Goal: Task Accomplishment & Management: Manage account settings

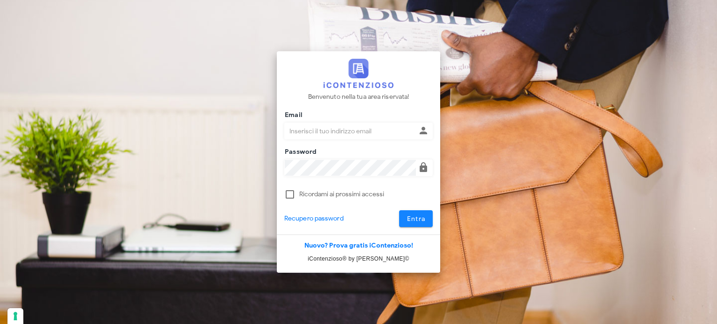
type input "avvocatobrunomaviglia@gmail.com"
click at [428, 217] on button "Entra" at bounding box center [416, 218] width 34 height 17
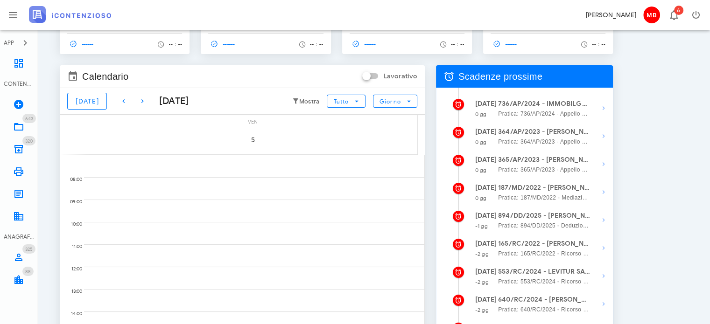
scroll to position [93, 0]
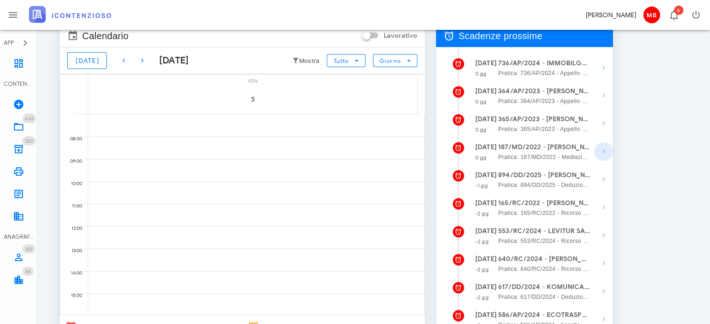
click at [602, 153] on icon "button" at bounding box center [603, 151] width 11 height 11
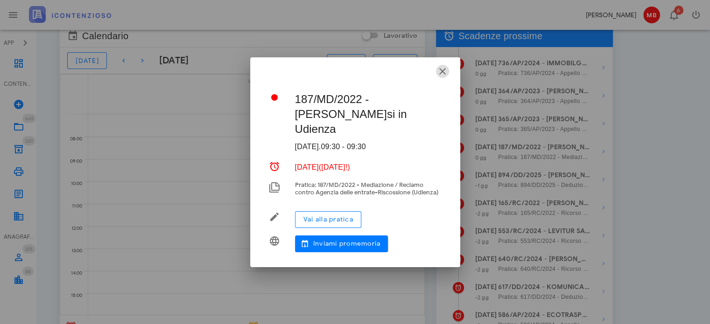
click at [444, 70] on icon "button" at bounding box center [442, 71] width 11 height 11
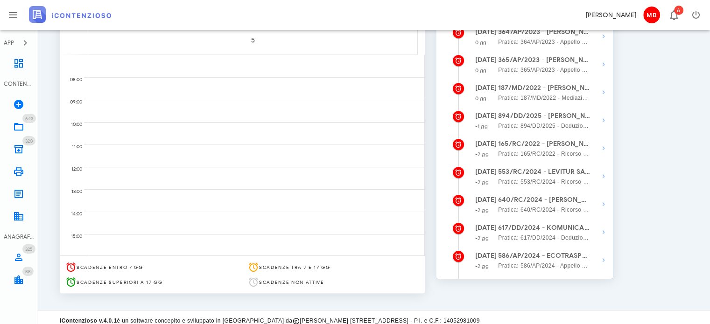
scroll to position [160, 0]
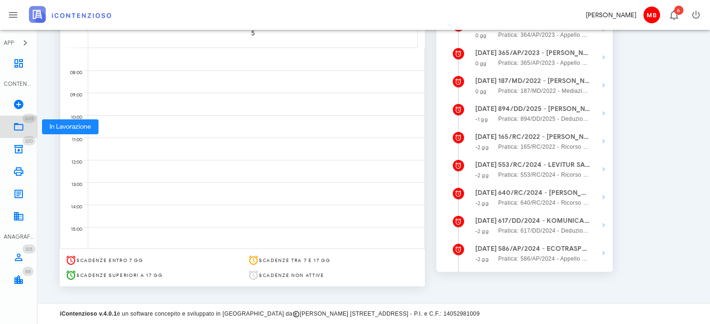
click at [21, 120] on link "643 In Lavorazione 643" at bounding box center [18, 127] width 37 height 22
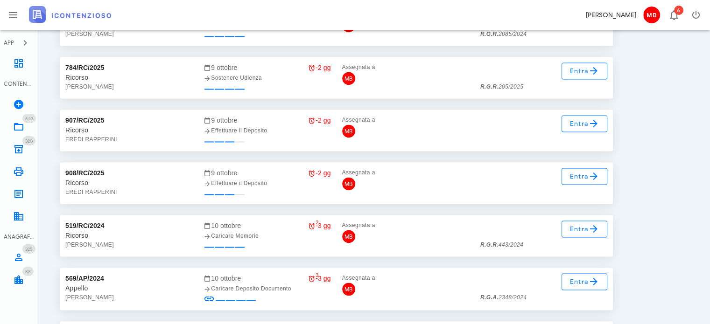
scroll to position [12028, 0]
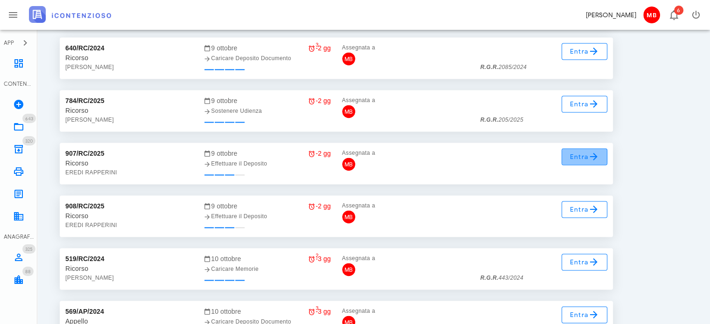
click at [587, 158] on span "Entra" at bounding box center [584, 156] width 30 height 11
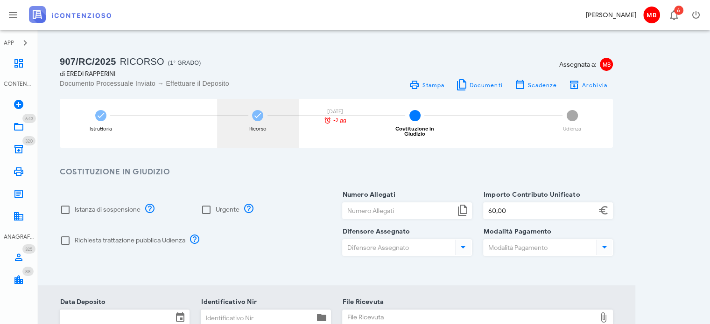
click at [254, 123] on div "Ricorso 09/10/2025 -2 gg" at bounding box center [258, 123] width 82 height 49
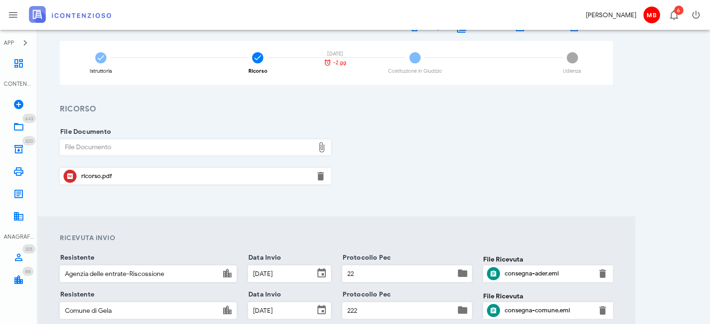
scroll to position [140, 0]
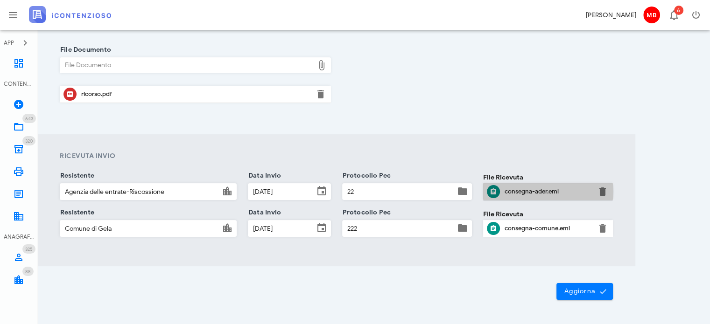
click at [520, 195] on div "consegna-ader.eml" at bounding box center [547, 191] width 87 height 7
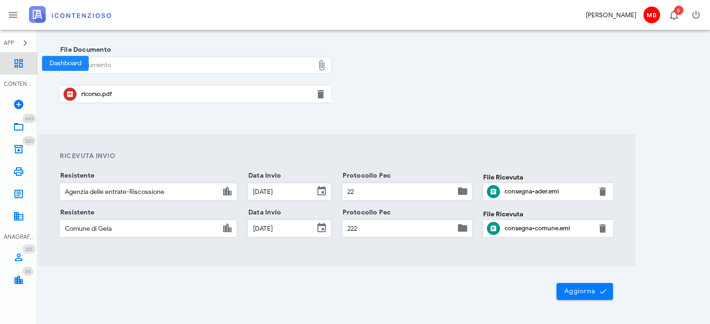
click at [21, 64] on icon at bounding box center [18, 63] width 11 height 11
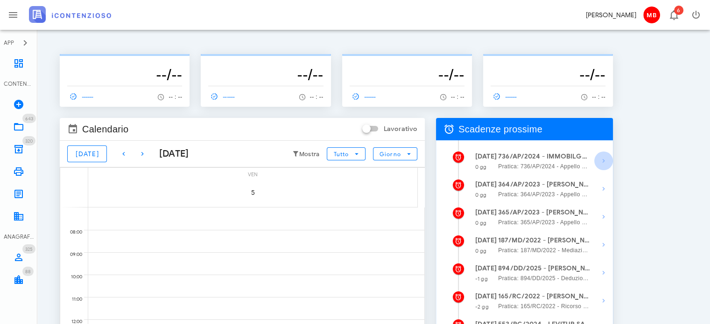
click at [602, 158] on icon "button" at bounding box center [603, 160] width 11 height 11
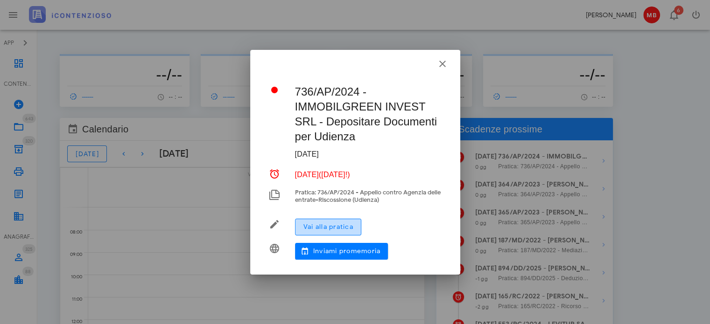
click at [332, 227] on span "Vai alla pratica" at bounding box center [328, 227] width 50 height 8
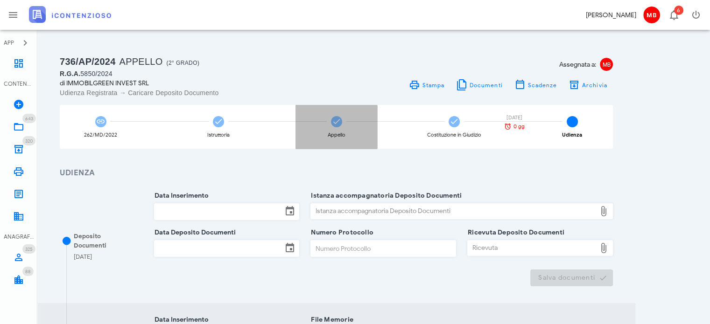
click at [337, 129] on div "Appello" at bounding box center [336, 127] width 82 height 44
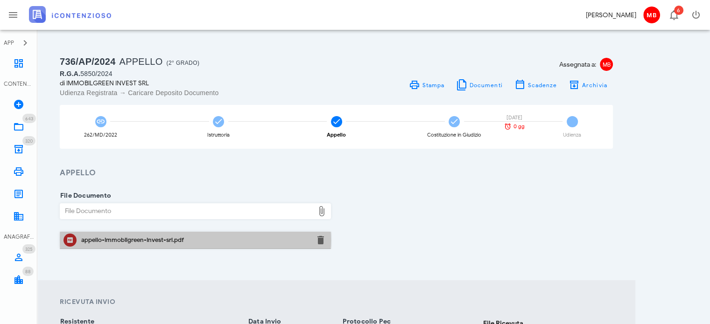
click at [167, 240] on div "appello-immobilgreen-invest-srl.pdf" at bounding box center [195, 240] width 228 height 7
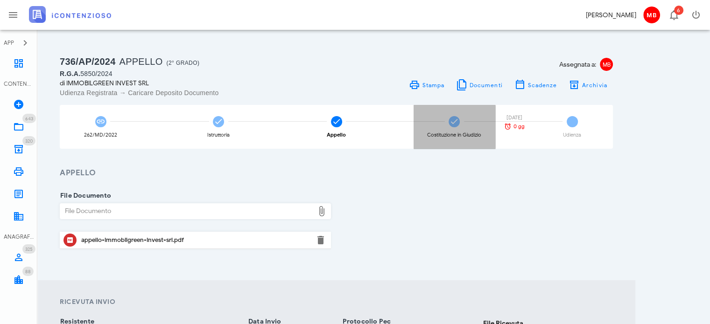
click at [446, 131] on div "Costituzione in Giudizio" at bounding box center [454, 127] width 82 height 44
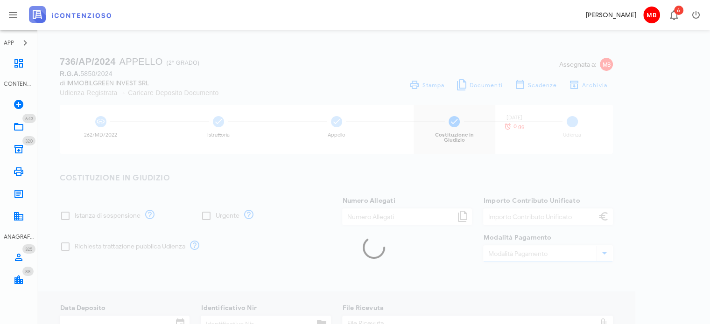
type input "5"
type input "250,00"
type input "[DATE]"
type input "55"
type input "5850"
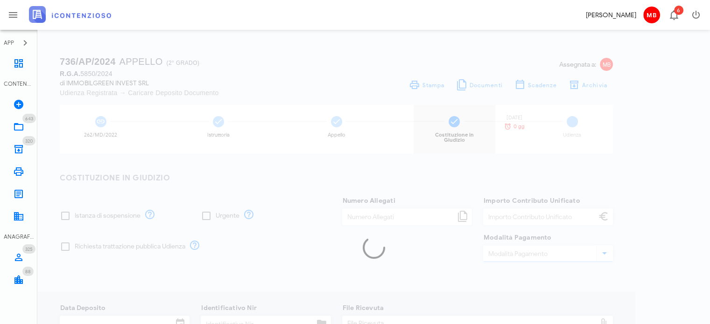
type input "2024"
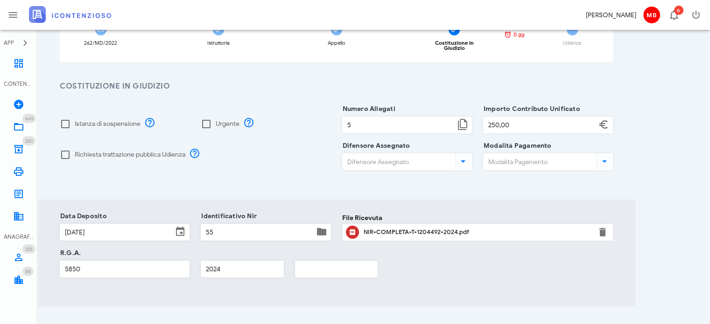
scroll to position [47, 0]
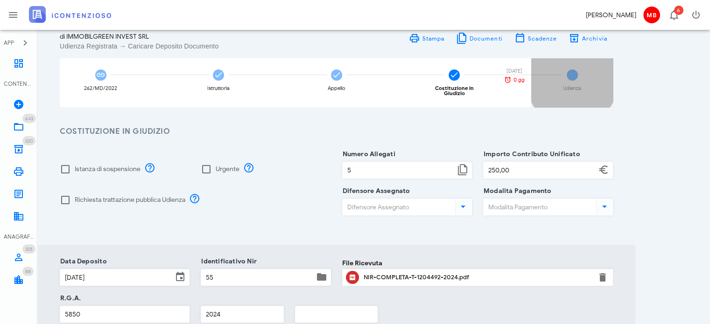
click at [572, 82] on div "5 Udienza [DATE] 0 gg" at bounding box center [572, 82] width 82 height 49
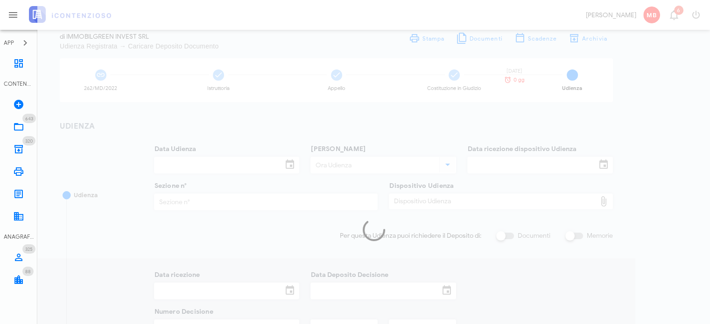
type input "[DATE]"
type input "11:30"
type input "[DATE]"
type input "1"
checkbox input "true"
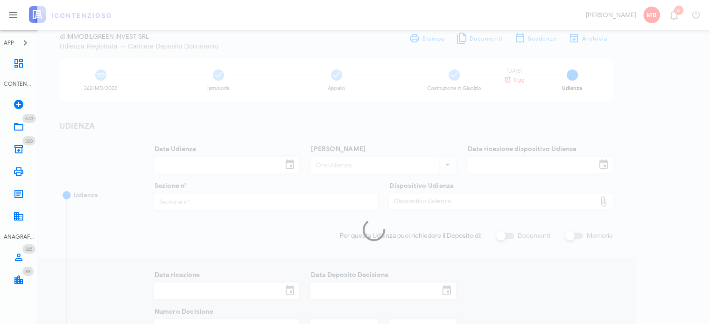
checkbox input "true"
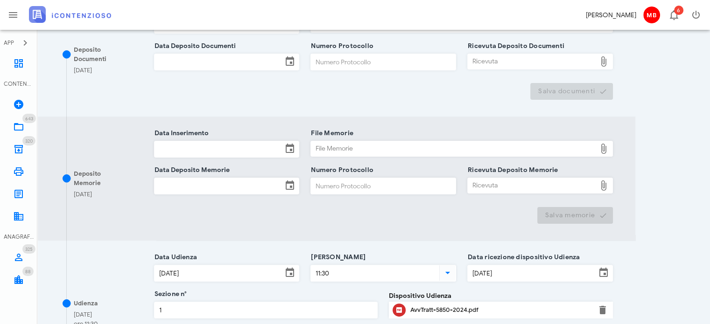
scroll to position [93, 0]
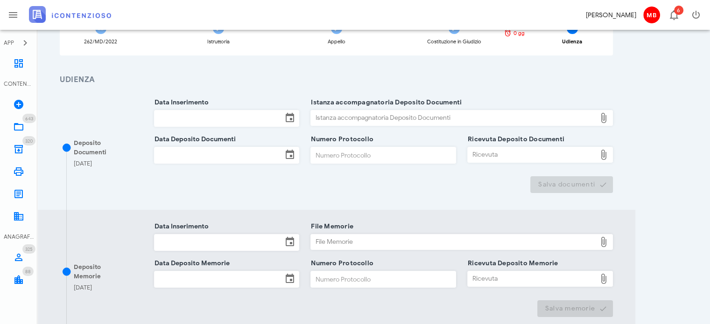
click at [230, 120] on input "Data Inserimento" at bounding box center [218, 119] width 128 height 16
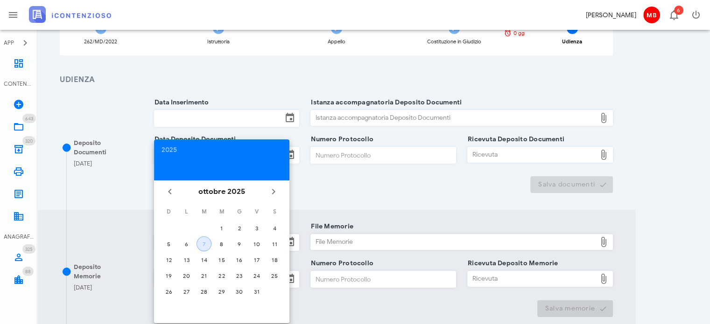
click at [207, 242] on div "7" at bounding box center [204, 244] width 14 height 7
type input "[DATE]"
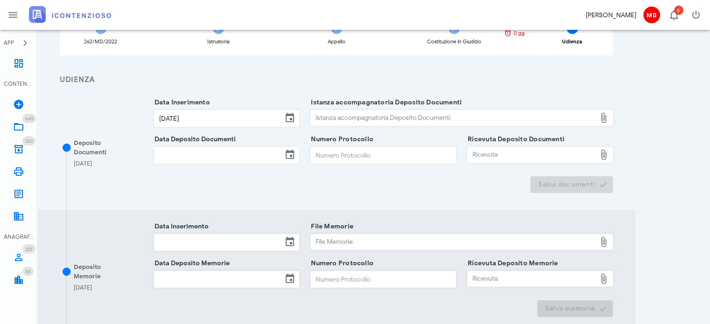
click at [171, 154] on input "Data Deposito Documenti" at bounding box center [218, 155] width 128 height 16
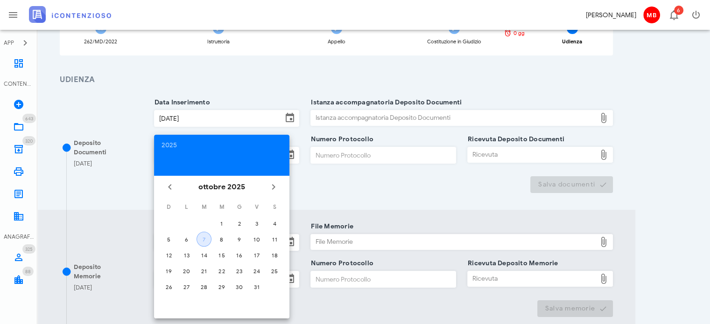
click at [206, 237] on div "7" at bounding box center [204, 239] width 14 height 7
type input "[DATE]"
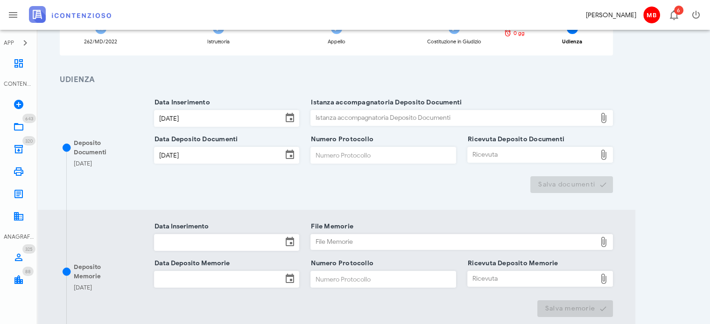
click at [325, 154] on input "Numero Protocollo" at bounding box center [383, 155] width 145 height 16
type input "33"
click at [348, 108] on div "Istanza accompagnatoria Deposito Documenti Istanza accompagnatoria Deposito Doc…" at bounding box center [461, 121] width 302 height 36
click at [345, 115] on div "Istanza accompagnatoria Deposito Documenti" at bounding box center [453, 118] width 285 height 15
type input "C:\fakepath\NOTA_DI_DEPOSITO_D-3710663-2025.pdf"
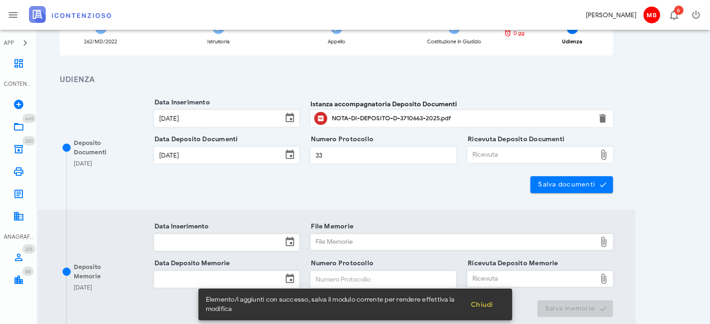
click at [481, 158] on div "Ricevuta" at bounding box center [532, 154] width 128 height 15
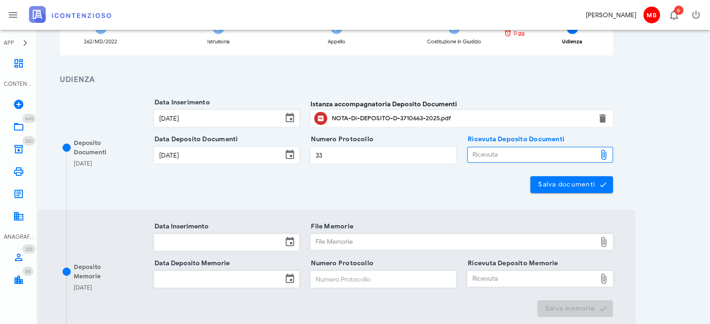
type input "C:\fakepath\NIR_D-3710663-2025.pdf"
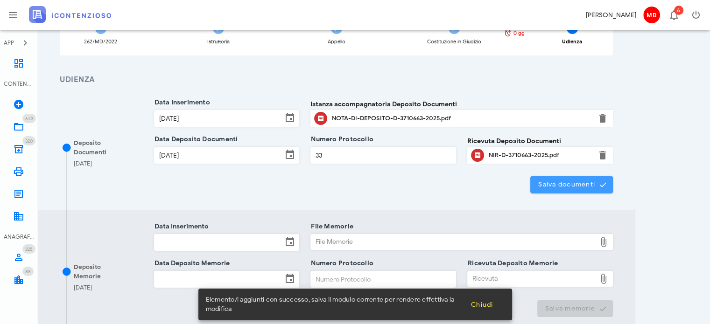
click at [556, 190] on button "Salva documenti" at bounding box center [571, 184] width 83 height 17
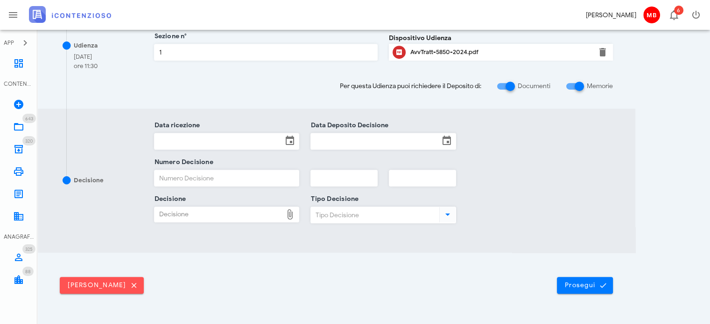
scroll to position [467, 0]
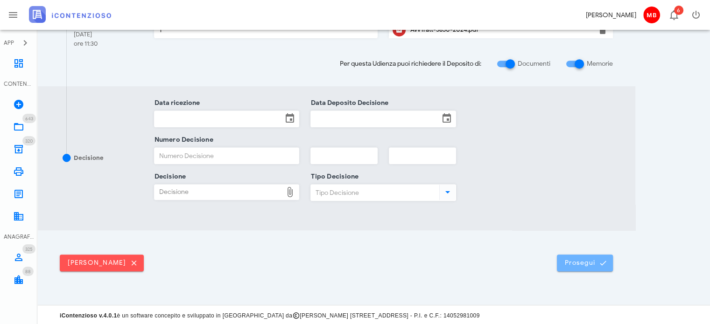
click at [575, 260] on span "Prosegui" at bounding box center [584, 263] width 41 height 8
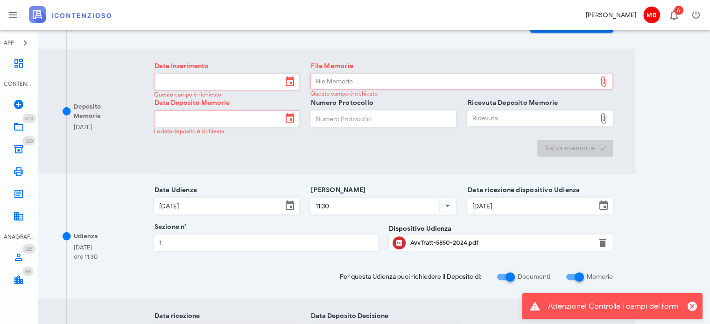
scroll to position [327, 0]
